Goal: Entertainment & Leisure: Consume media (video, audio)

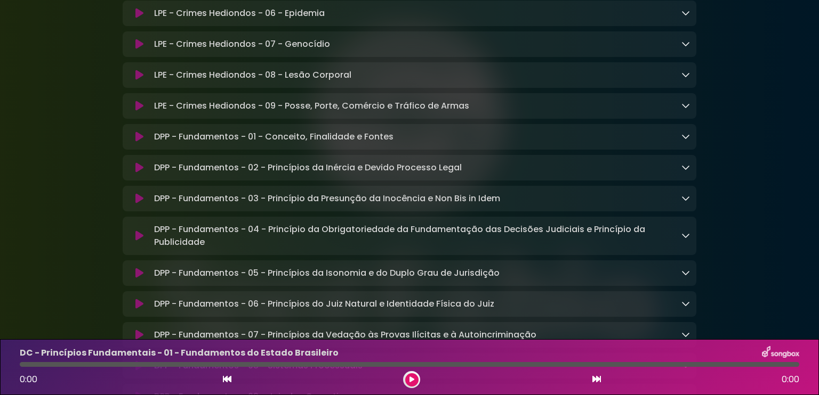
scroll to position [3890, 0]
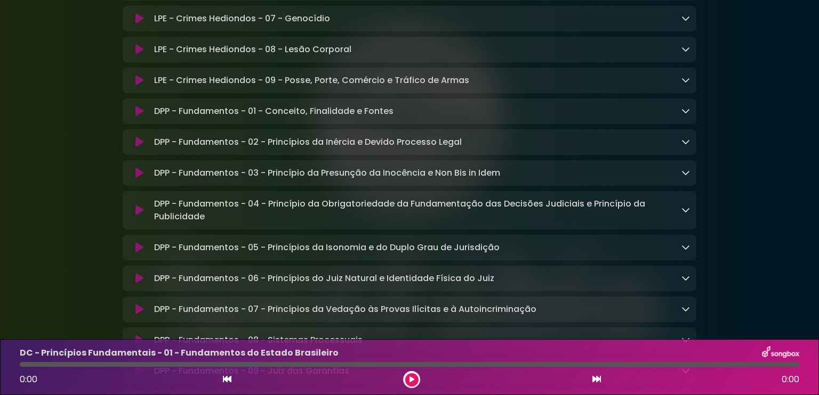
click at [138, 117] on icon at bounding box center [139, 111] width 8 height 11
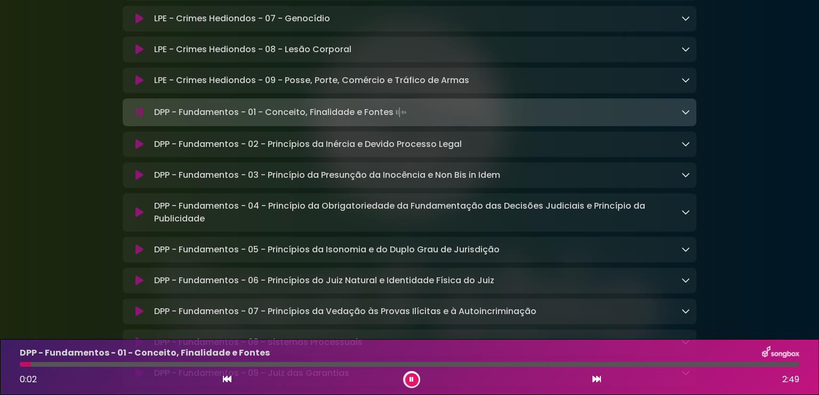
click at [140, 151] on div "DPP - Fundamentos - 02 - Princípios da Inércia e Devido Processo Legal Loading …" at bounding box center [409, 144] width 561 height 13
click at [136, 150] on icon at bounding box center [139, 144] width 8 height 11
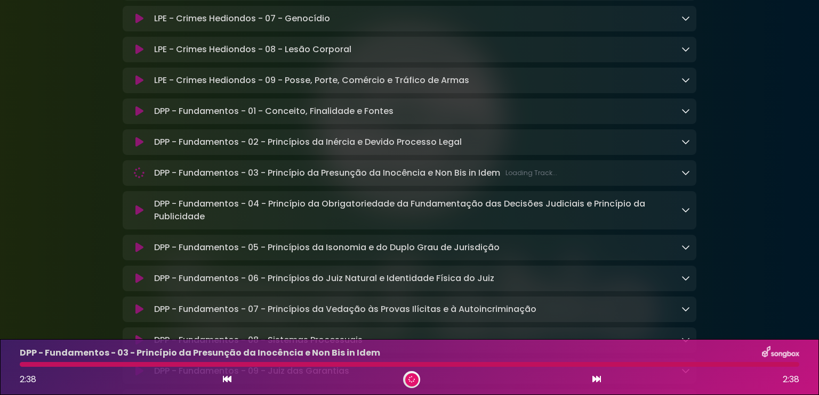
scroll to position [3943, 0]
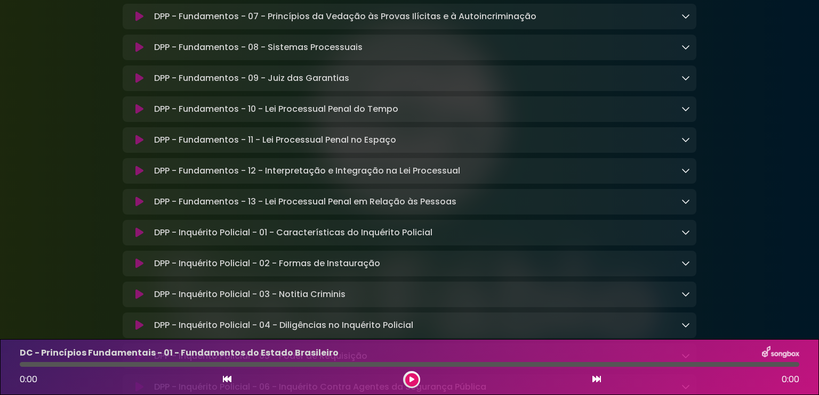
scroll to position [4050, 0]
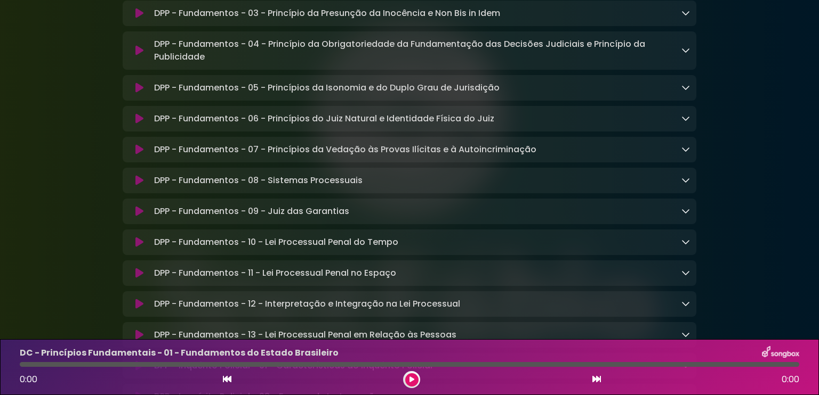
click at [137, 19] on icon at bounding box center [139, 13] width 8 height 11
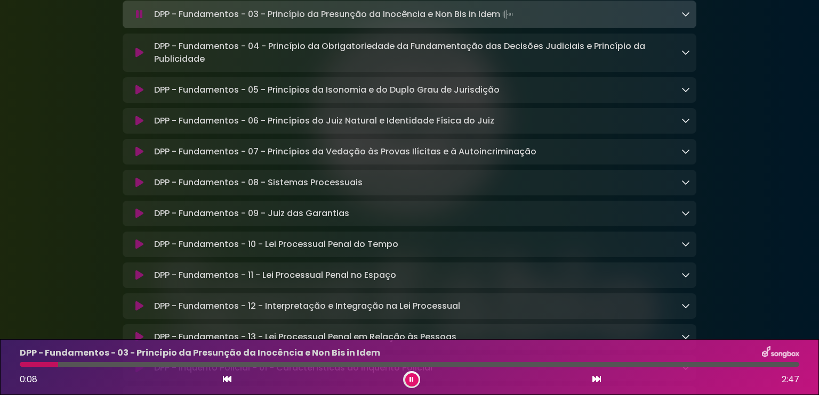
click at [134, 58] on button at bounding box center [139, 52] width 21 height 11
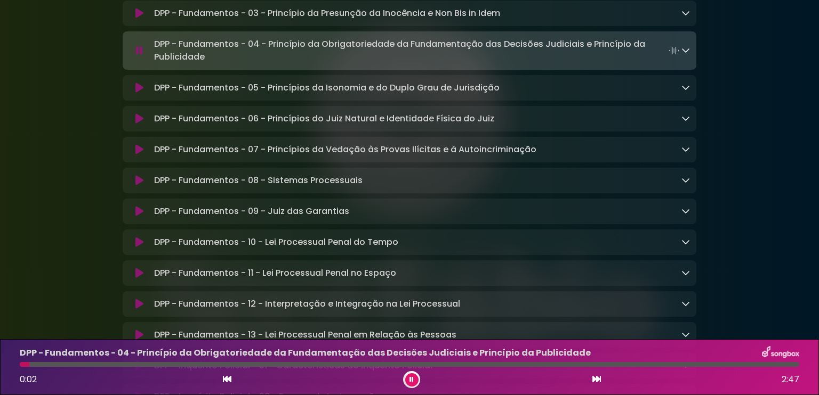
click at [139, 93] on icon at bounding box center [139, 88] width 8 height 11
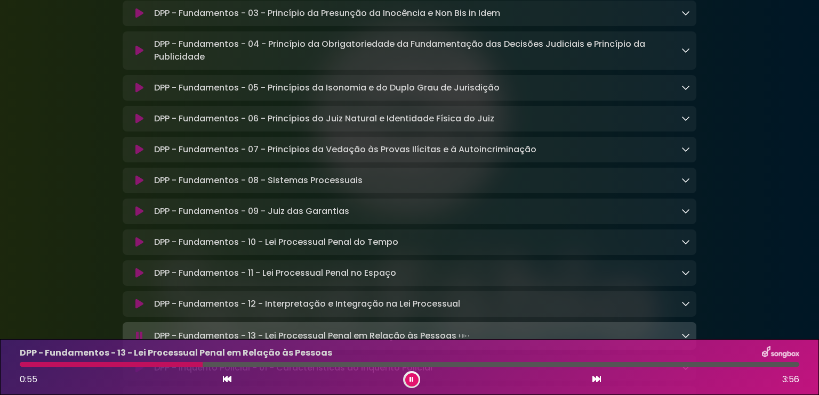
click at [589, 378] on div "0:55 3:56" at bounding box center [409, 379] width 792 height 17
click at [595, 382] on icon at bounding box center [596, 379] width 9 height 9
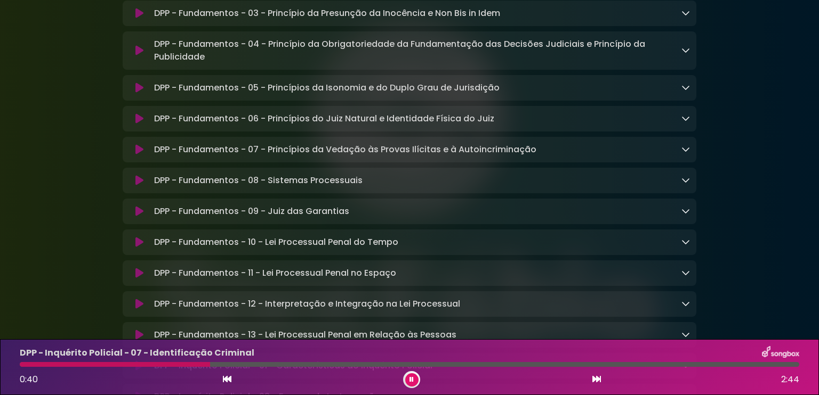
click at [588, 378] on div "0:40 2:44" at bounding box center [409, 379] width 792 height 17
click at [593, 381] on icon at bounding box center [596, 379] width 9 height 9
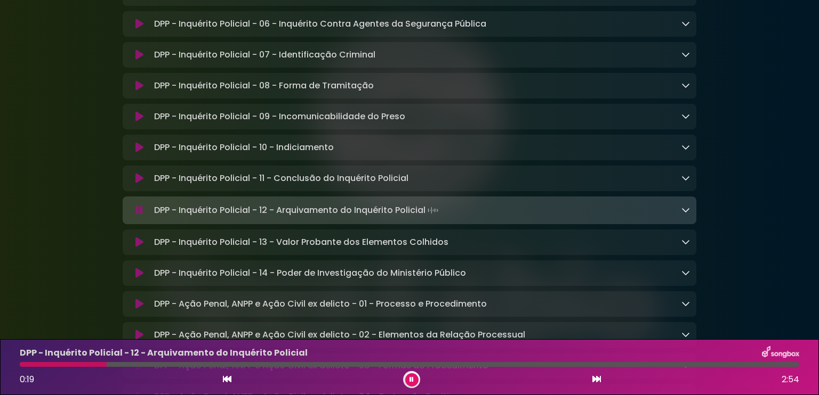
scroll to position [4583, 0]
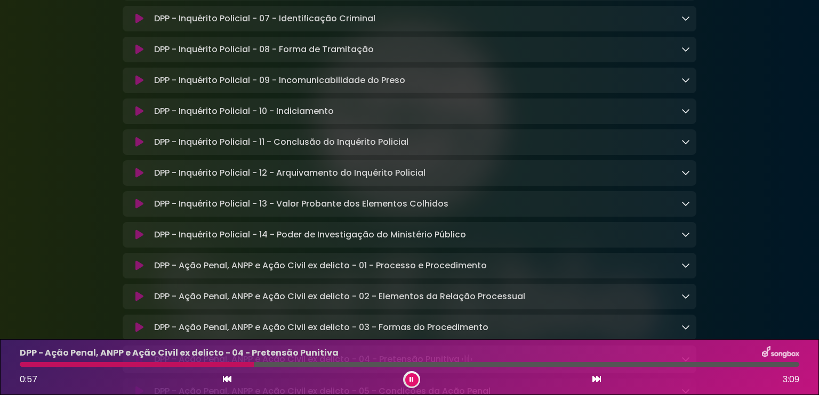
drag, startPoint x: 757, startPoint y: 54, endPoint x: 759, endPoint y: 1, distance: 52.8
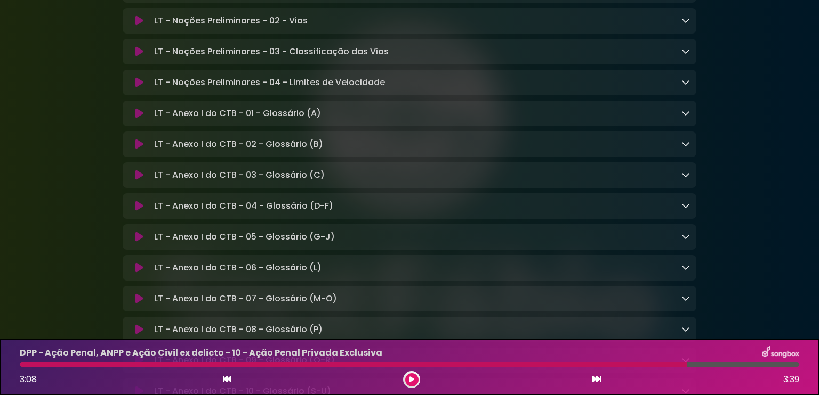
scroll to position [7247, 0]
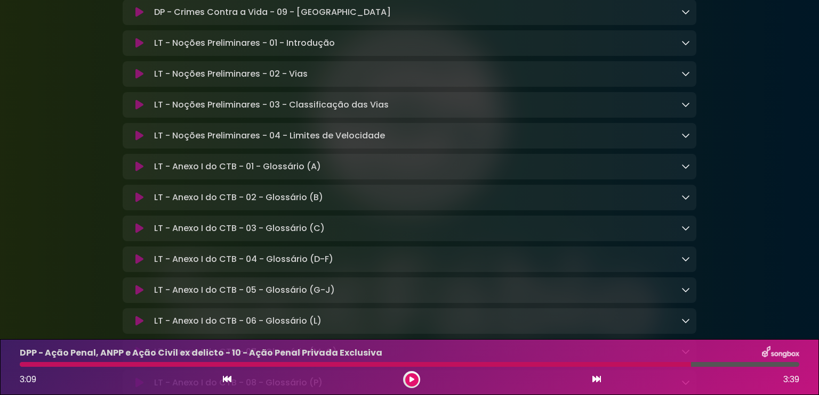
click at [136, 48] on icon at bounding box center [139, 43] width 8 height 11
